Goal: Task Accomplishment & Management: Use online tool/utility

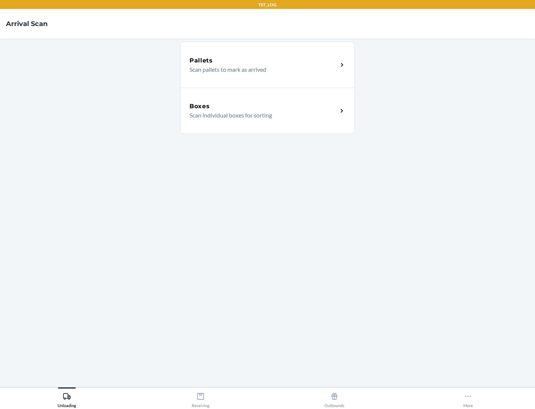
click at [264, 106] on div "Boxes" at bounding box center [264, 106] width 148 height 9
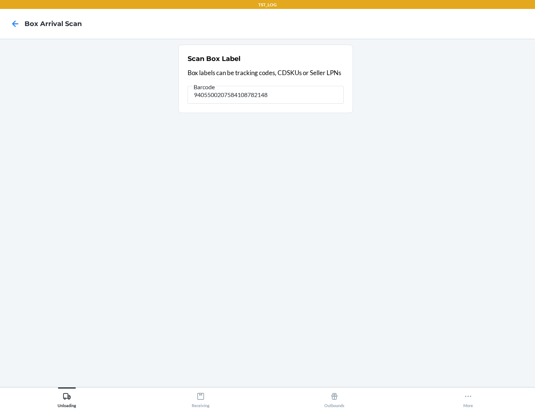
type input "9405500207584108782148"
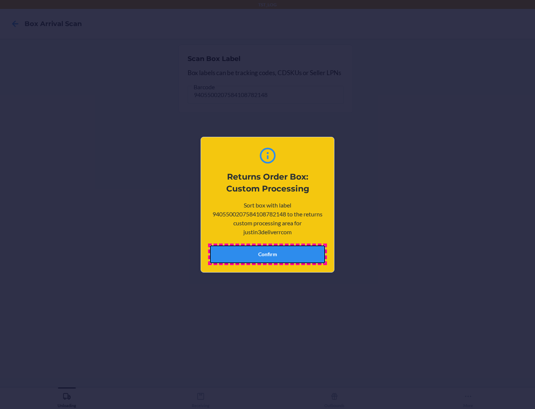
click at [268, 254] on button "Confirm" at bounding box center [267, 254] width 115 height 18
